Goal: Task Accomplishment & Management: Complete application form

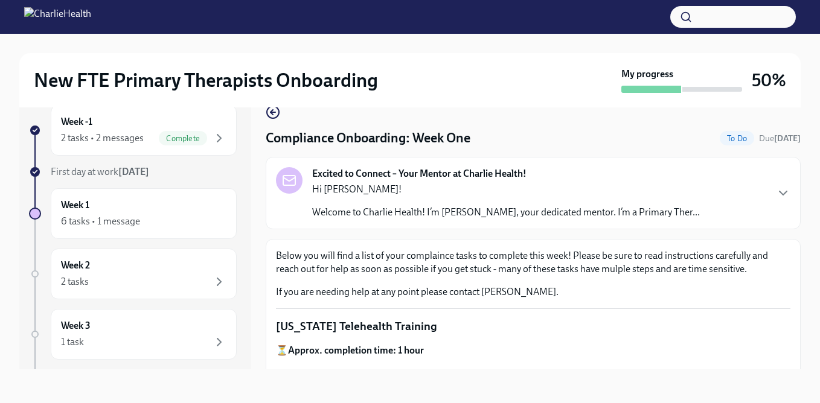
scroll to position [694, 0]
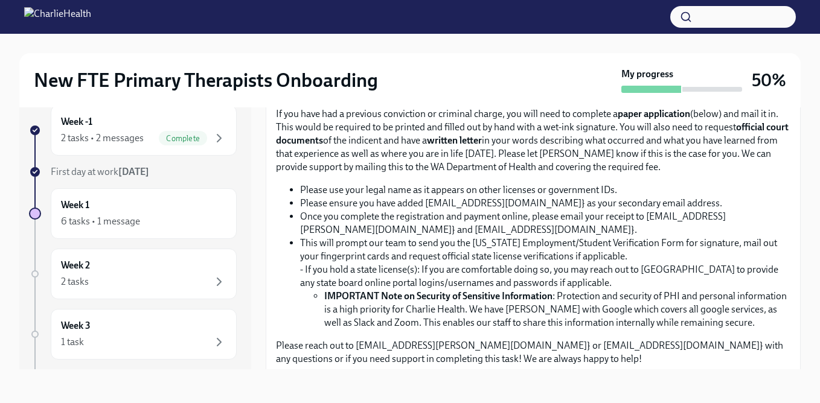
click at [0, 0] on input "Upload CPR/First Aid Training Certificate" at bounding box center [0, 0] width 0 height 0
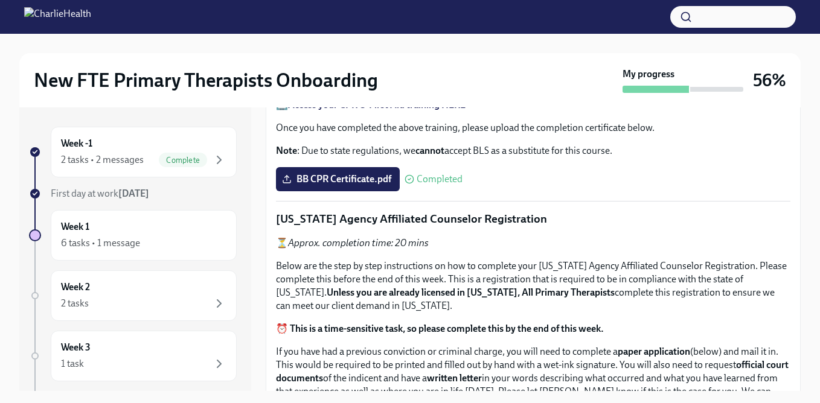
scroll to position [311, 0]
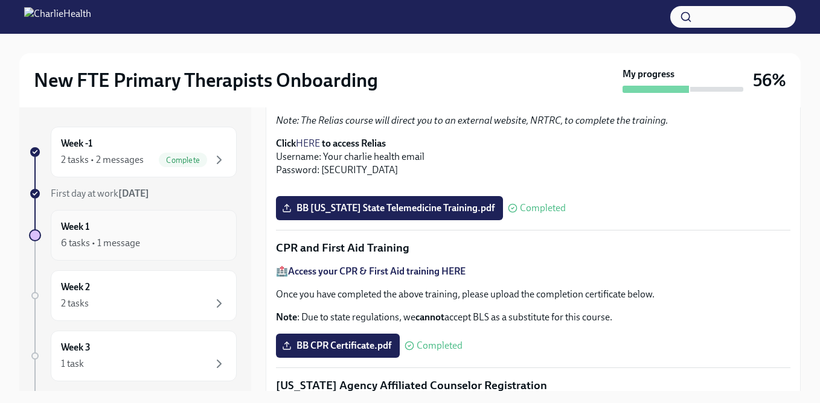
click at [124, 225] on div "Week 1 6 tasks • 1 message" at bounding box center [143, 235] width 165 height 30
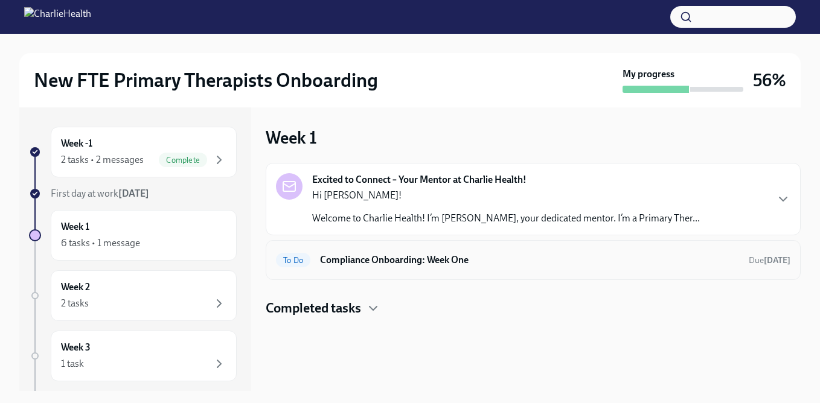
click at [331, 272] on div "To Do Compliance Onboarding: Week One Due [DATE]" at bounding box center [533, 260] width 535 height 40
click at [333, 248] on div "To Do Compliance Onboarding: Week One Due [DATE]" at bounding box center [533, 260] width 535 height 40
click at [332, 259] on h6 "Compliance Onboarding: Week One" at bounding box center [529, 260] width 419 height 13
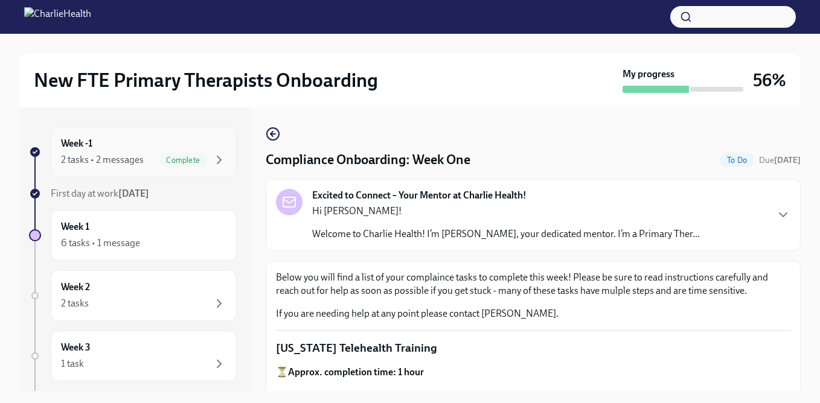
click at [114, 146] on div "Week -1 2 tasks • 2 messages Complete" at bounding box center [143, 152] width 165 height 30
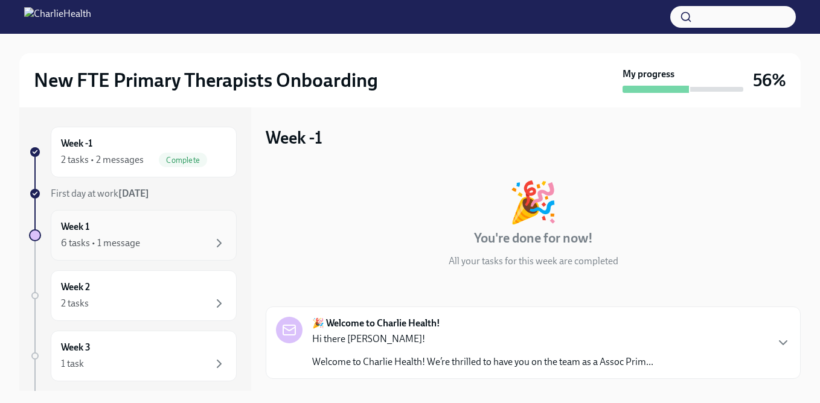
click at [103, 237] on div "6 tasks • 1 message" at bounding box center [100, 243] width 79 height 13
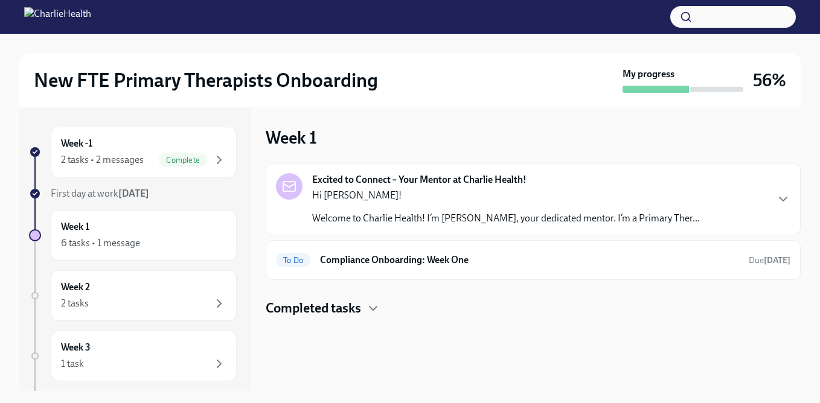
click at [360, 313] on h4 "Completed tasks" at bounding box center [313, 309] width 95 height 18
click at [362, 268] on div "To Do Compliance Onboarding: Week One Due [DATE]" at bounding box center [533, 260] width 515 height 19
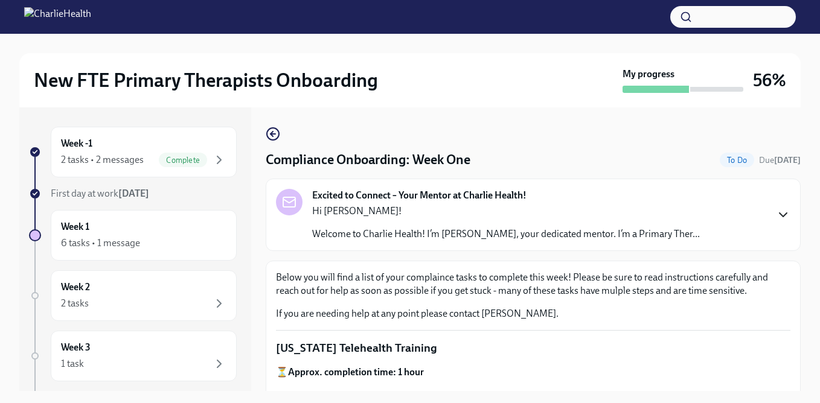
click at [780, 217] on icon "button" at bounding box center [783, 215] width 14 height 14
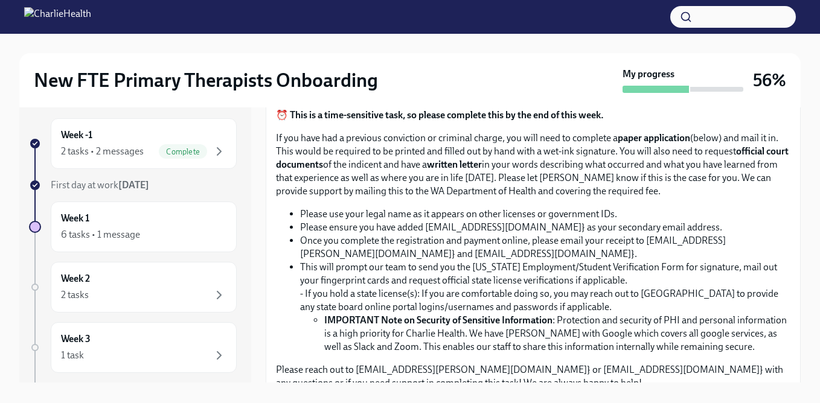
scroll to position [877, 0]
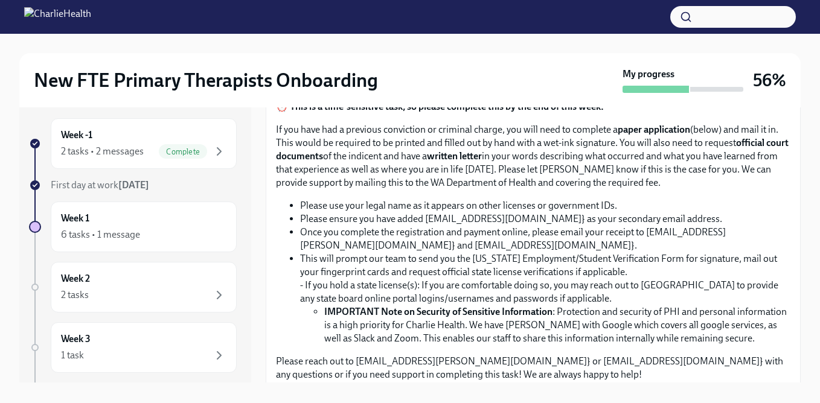
click at [0, 0] on input "BB [US_STATE] State Telemedicine Training.pdf" at bounding box center [0, 0] width 0 height 0
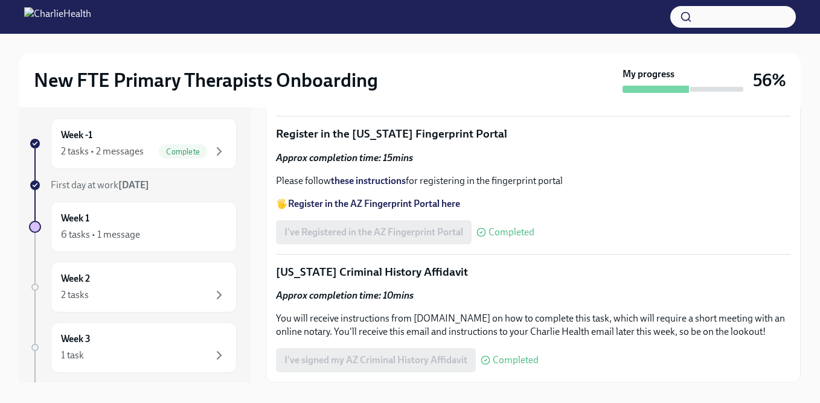
scroll to position [22, 0]
